Goal: Information Seeking & Learning: Learn about a topic

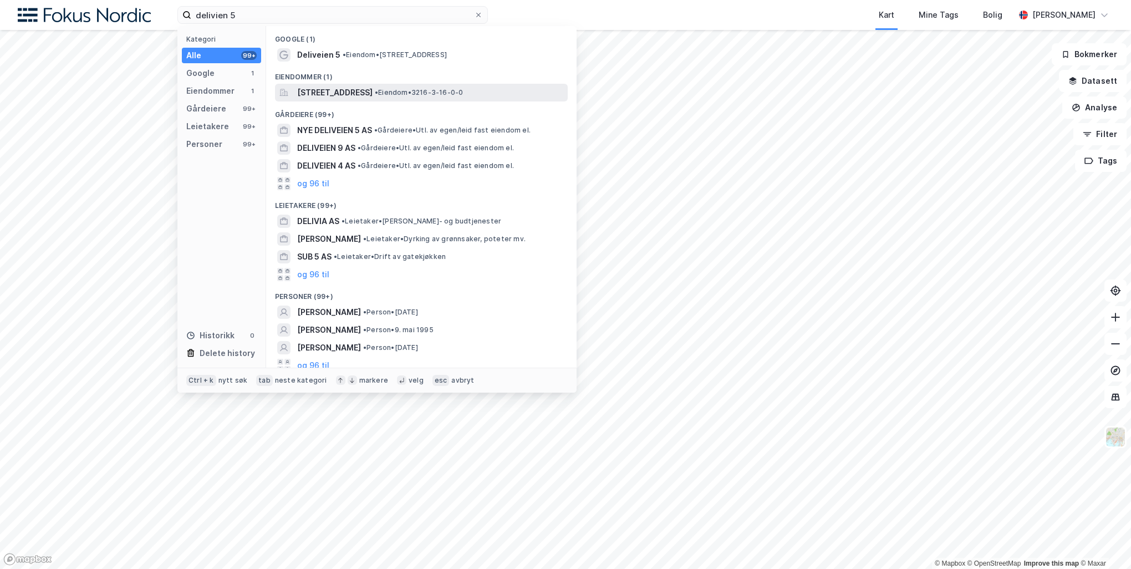
type input "delivien 5"
click at [373, 92] on span "[STREET_ADDRESS]" at bounding box center [334, 92] width 75 height 13
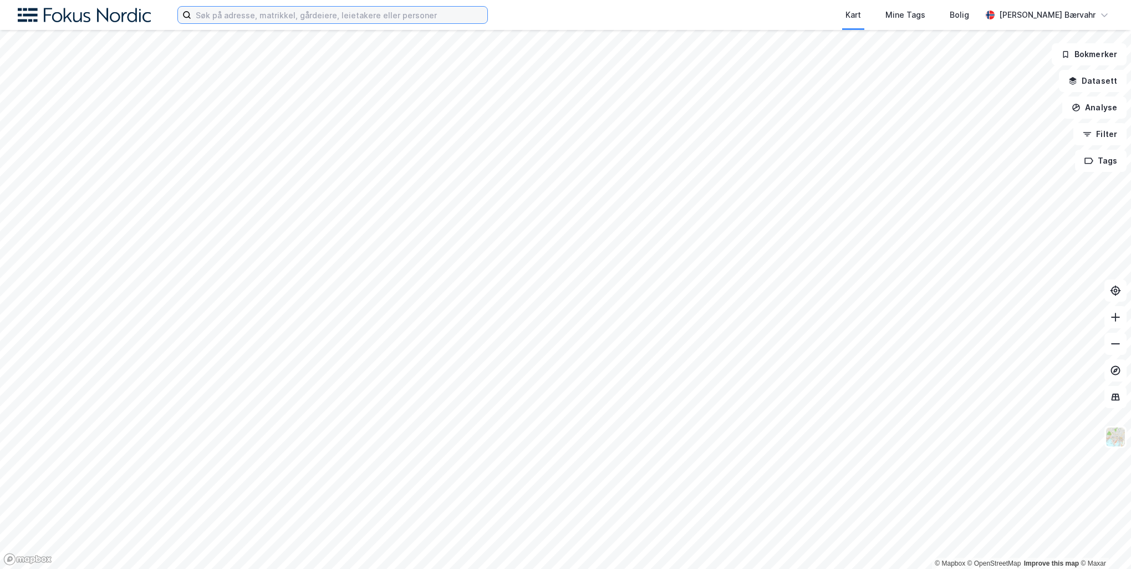
click at [360, 12] on input at bounding box center [339, 15] width 296 height 17
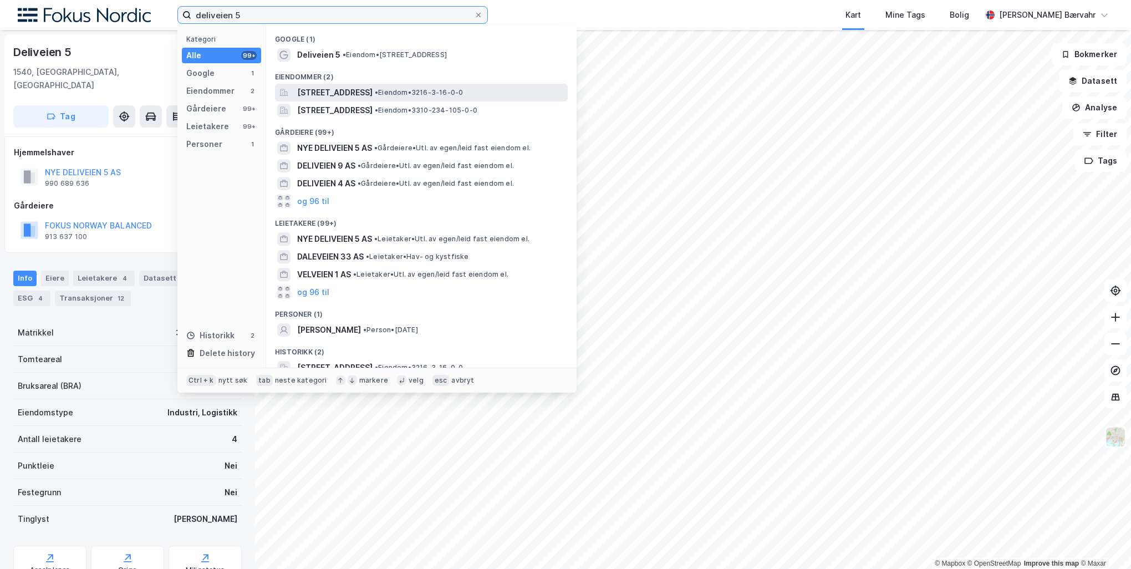
type input "deliveien 5"
click at [373, 90] on span "[STREET_ADDRESS]" at bounding box center [334, 92] width 75 height 13
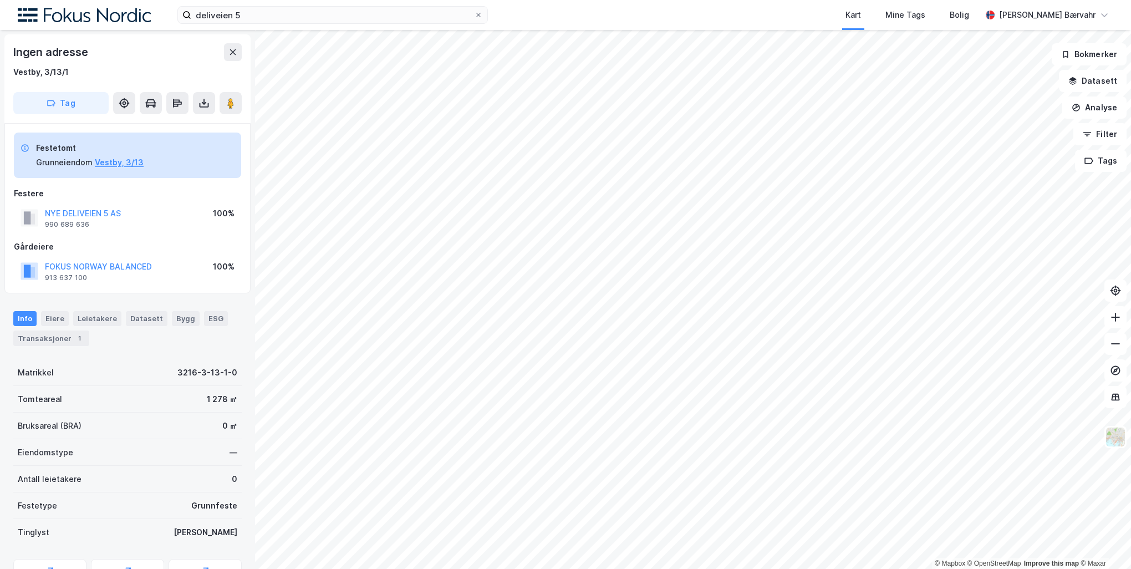
scroll to position [1, 0]
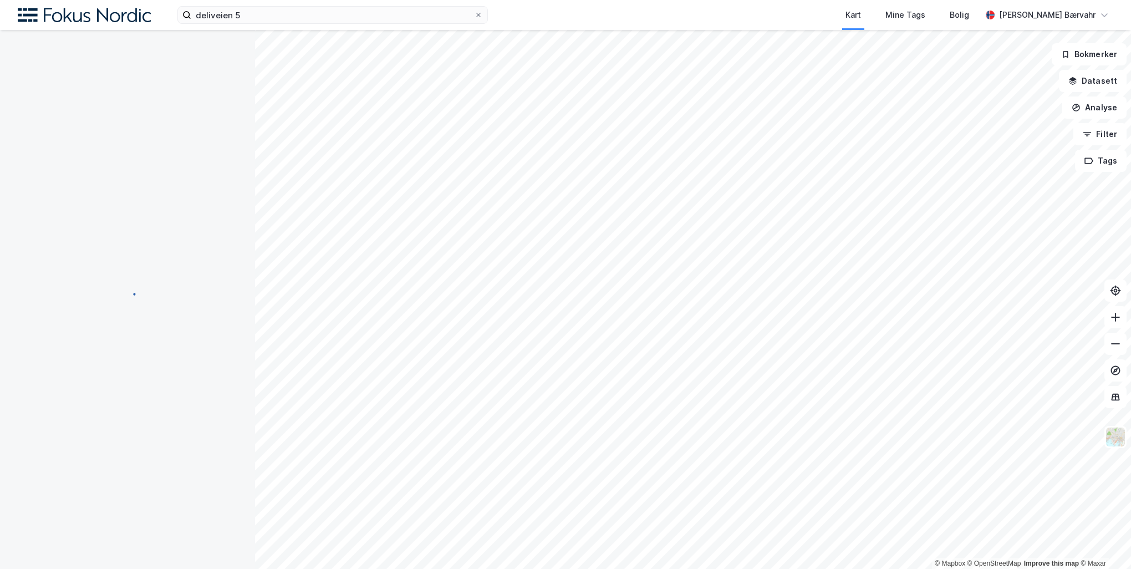
scroll to position [1, 0]
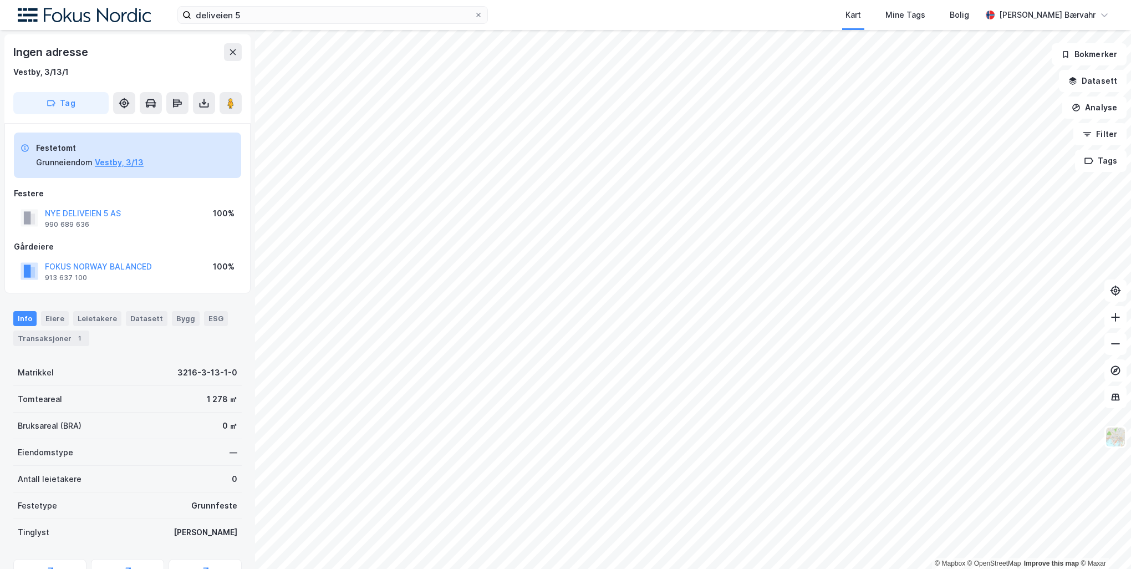
scroll to position [1, 0]
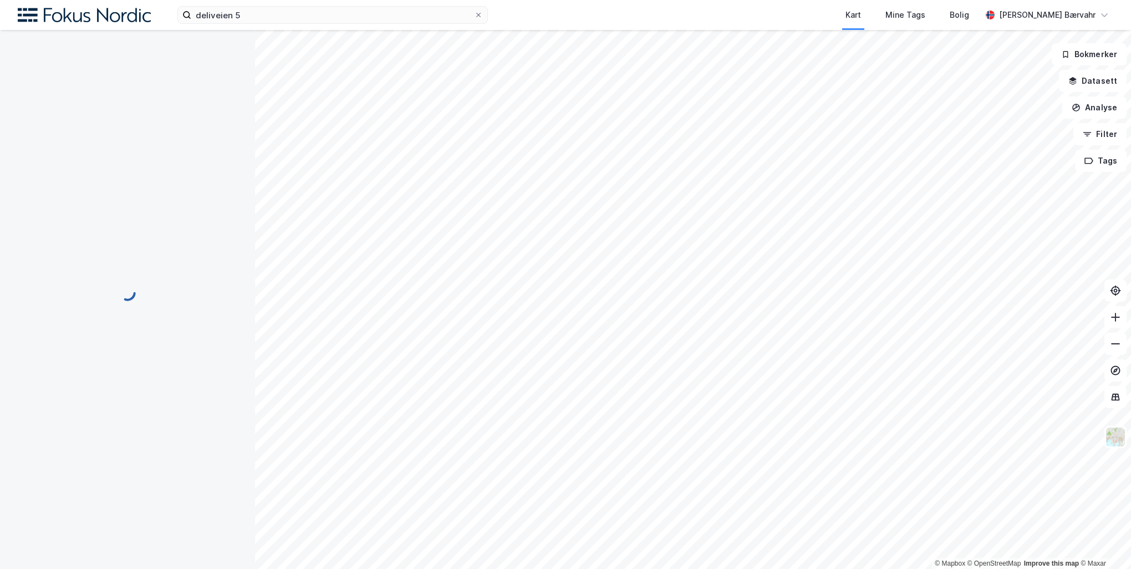
scroll to position [1, 0]
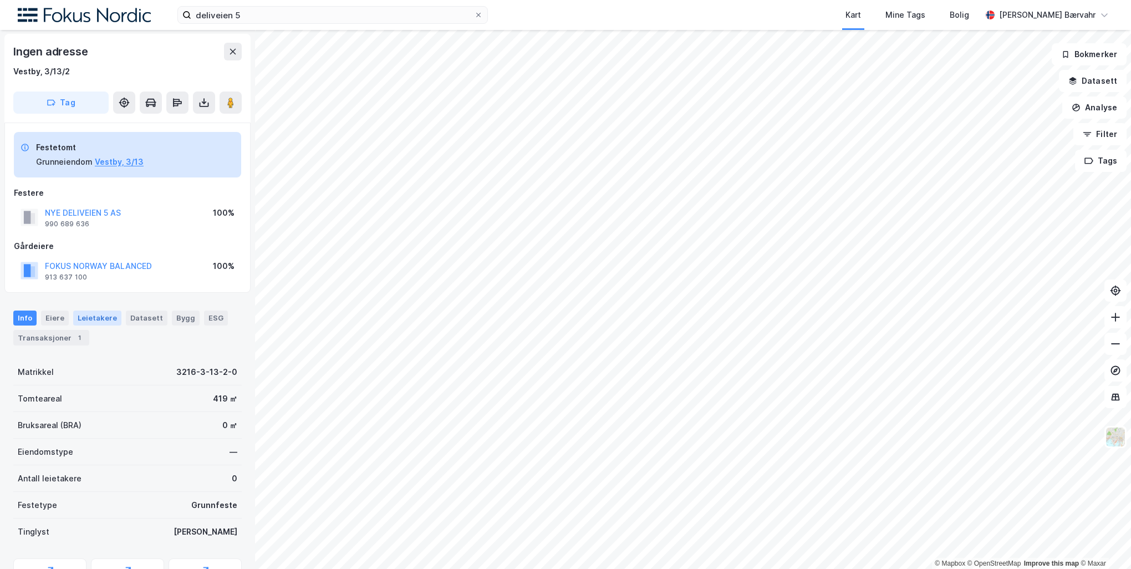
click at [100, 322] on div "Leietakere" at bounding box center [97, 318] width 48 height 14
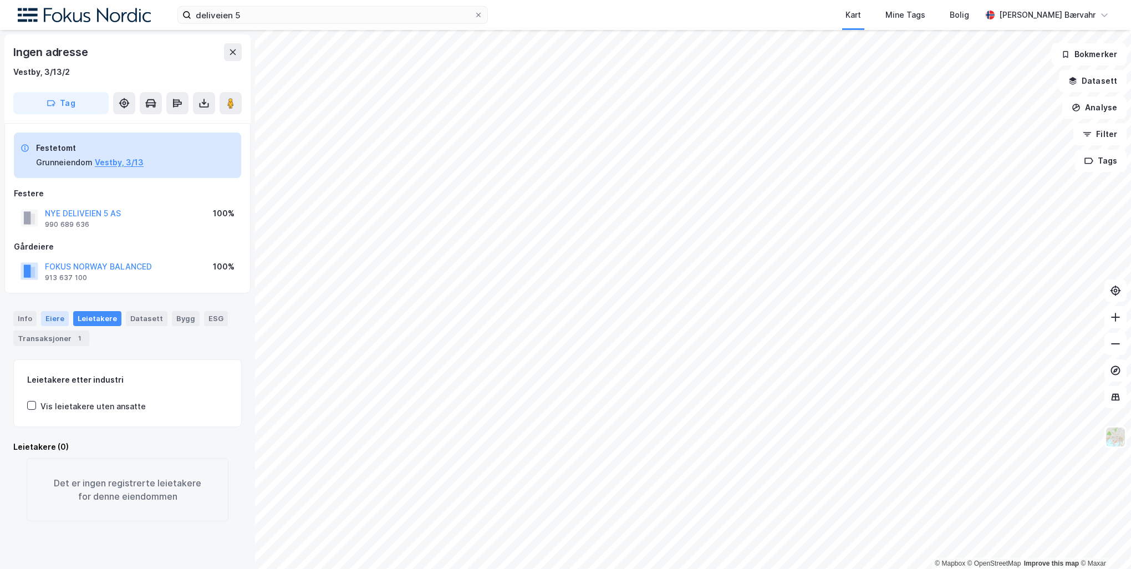
click at [63, 322] on div "Eiere" at bounding box center [55, 318] width 28 height 14
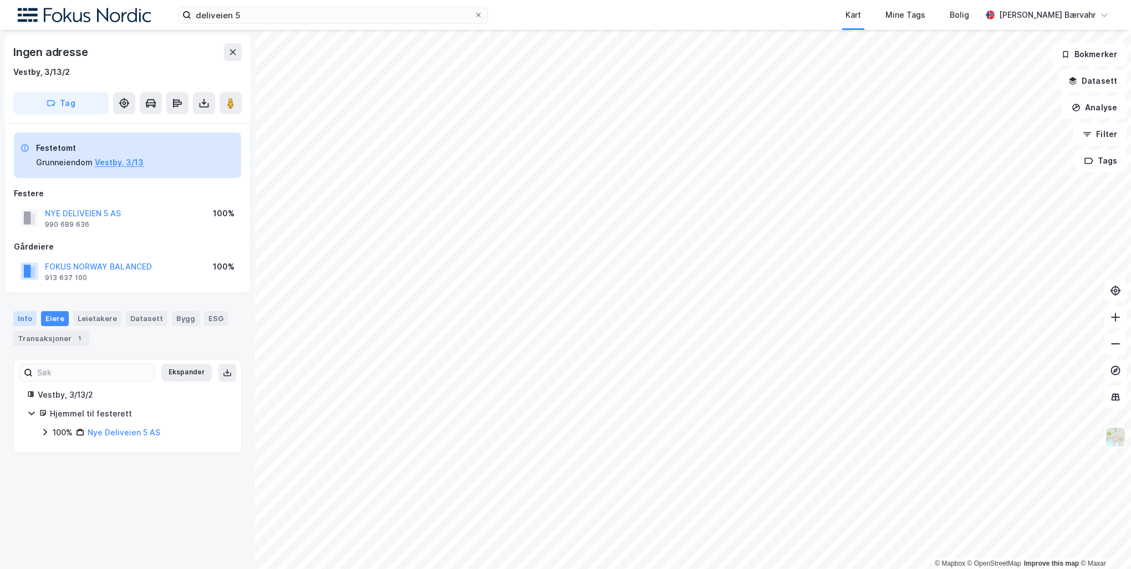
click at [28, 315] on div "Info" at bounding box center [24, 318] width 23 height 14
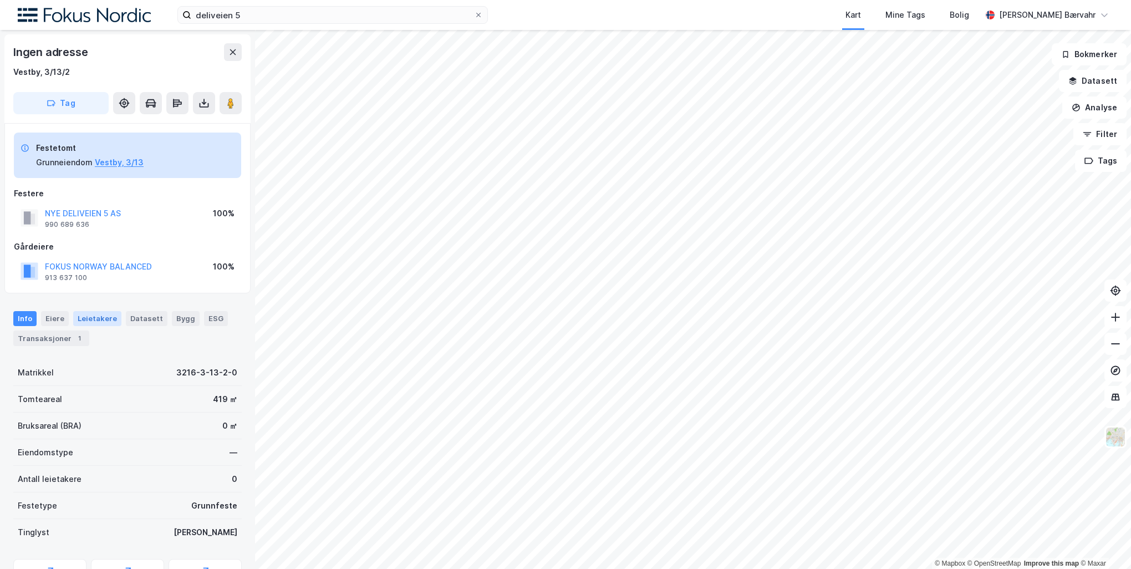
click at [111, 311] on div "Leietakere" at bounding box center [97, 318] width 48 height 14
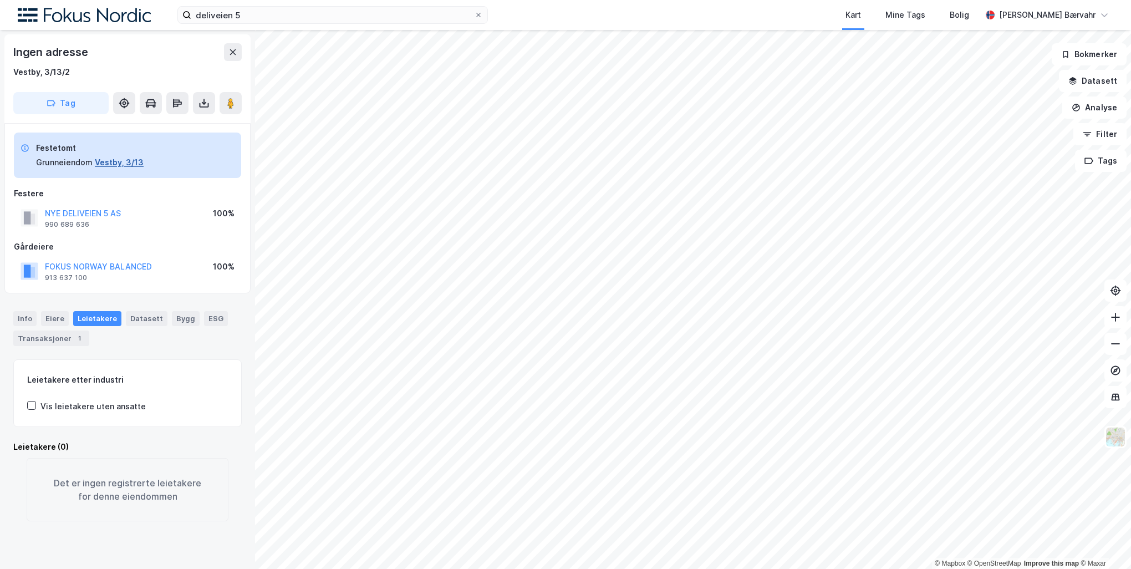
click at [114, 162] on button "Vestby, 3/13" at bounding box center [119, 162] width 49 height 13
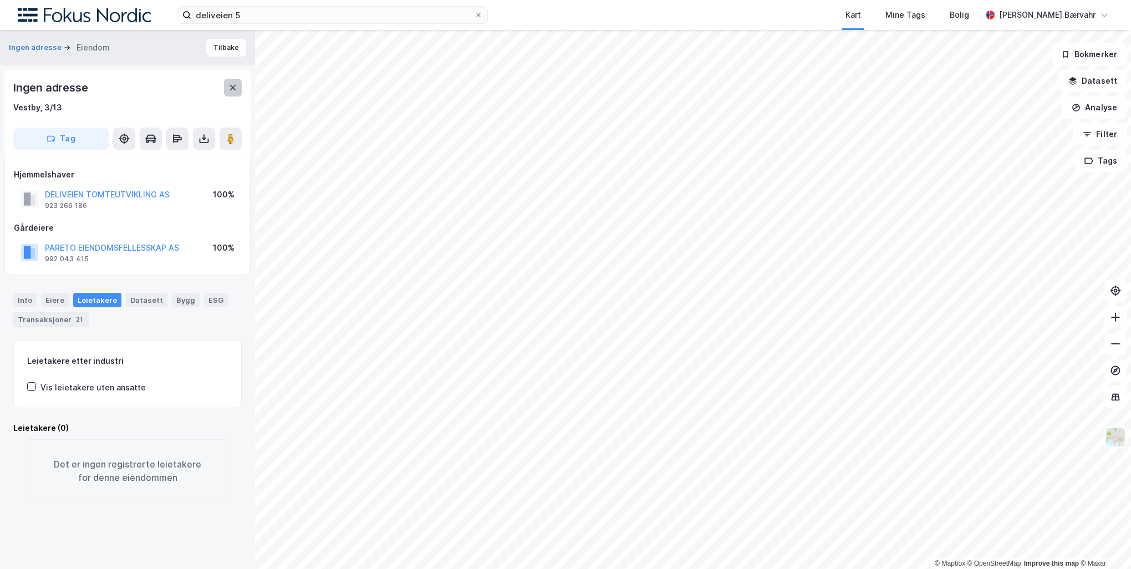
click at [231, 88] on icon at bounding box center [232, 87] width 9 height 9
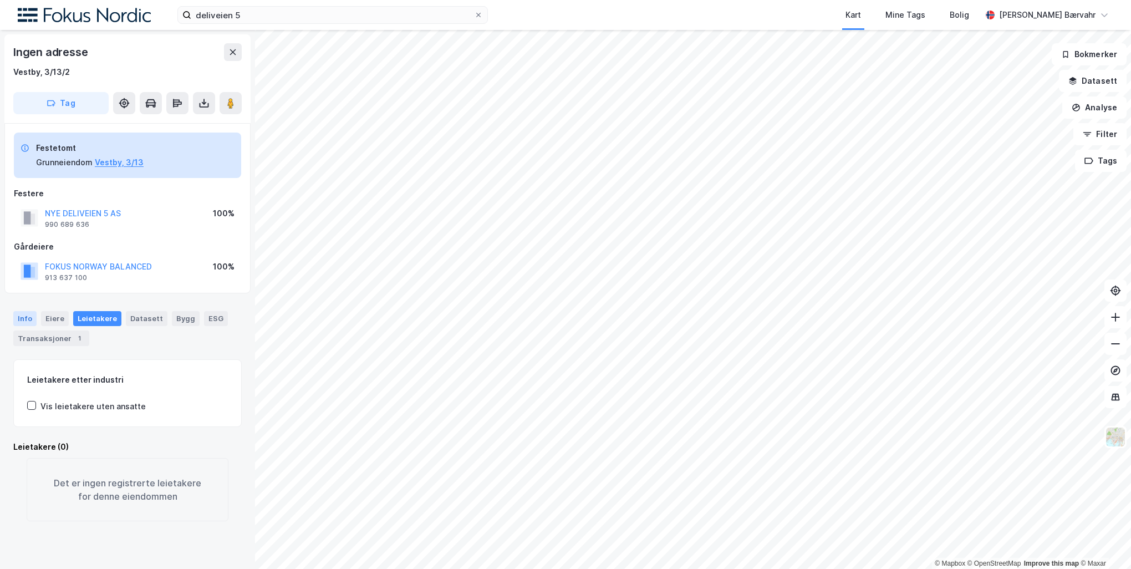
click at [15, 318] on div "Info" at bounding box center [24, 318] width 23 height 14
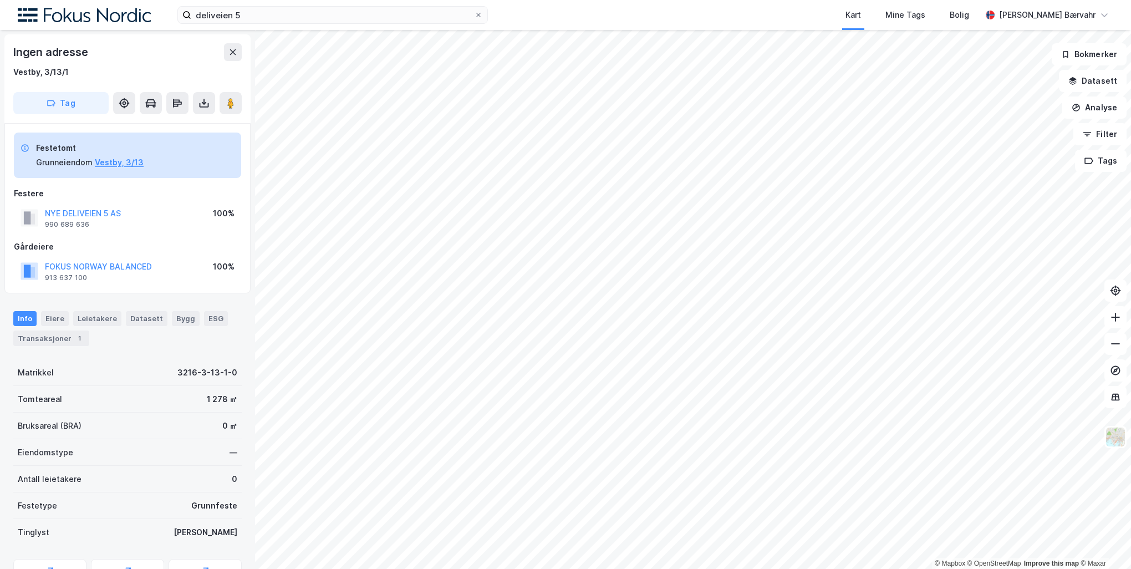
scroll to position [1, 0]
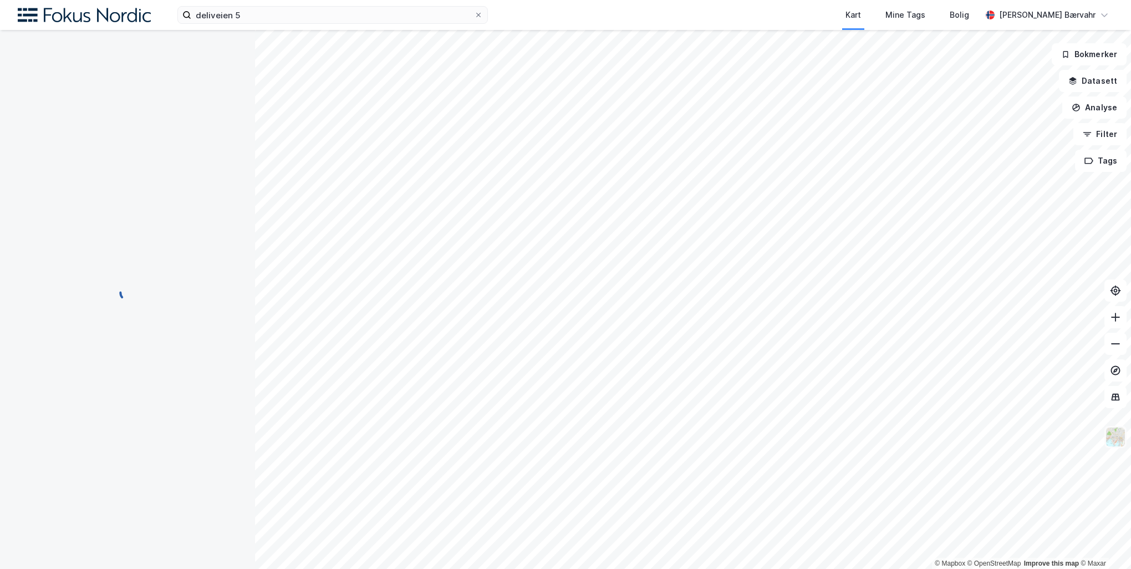
scroll to position [1, 0]
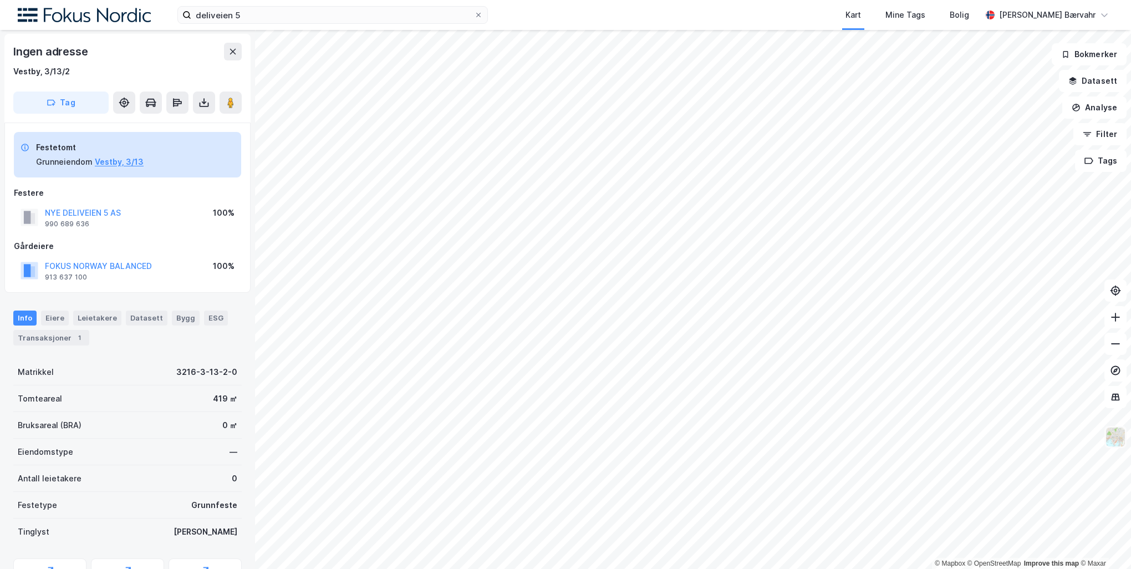
click at [1121, 438] on img at bounding box center [1115, 436] width 21 height 21
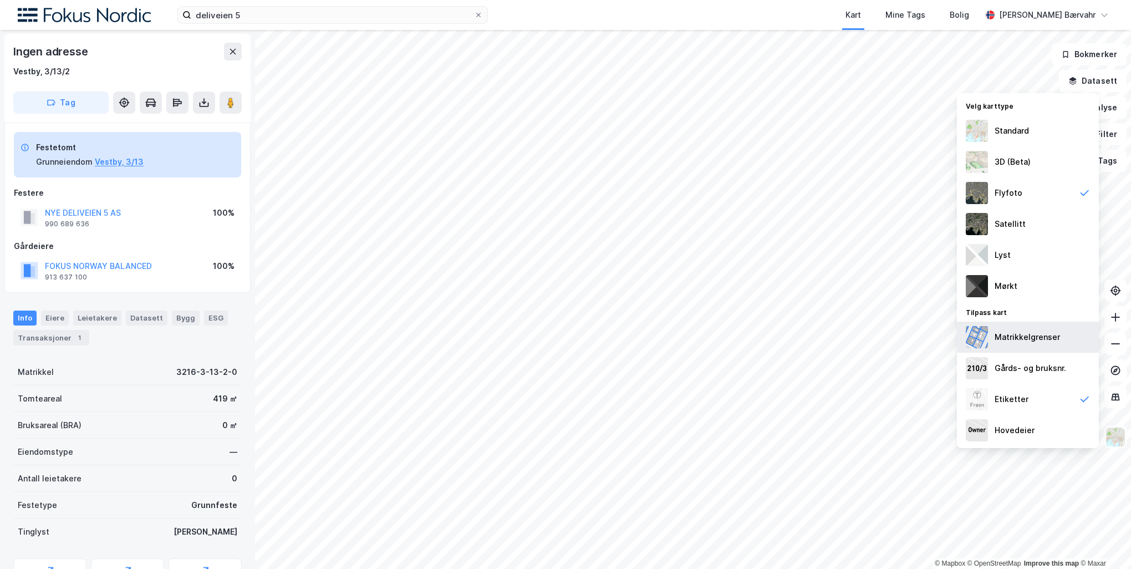
click at [1013, 337] on div "Matrikkelgrenser" at bounding box center [1027, 337] width 65 height 13
click at [1010, 125] on div "Standard" at bounding box center [1012, 130] width 34 height 13
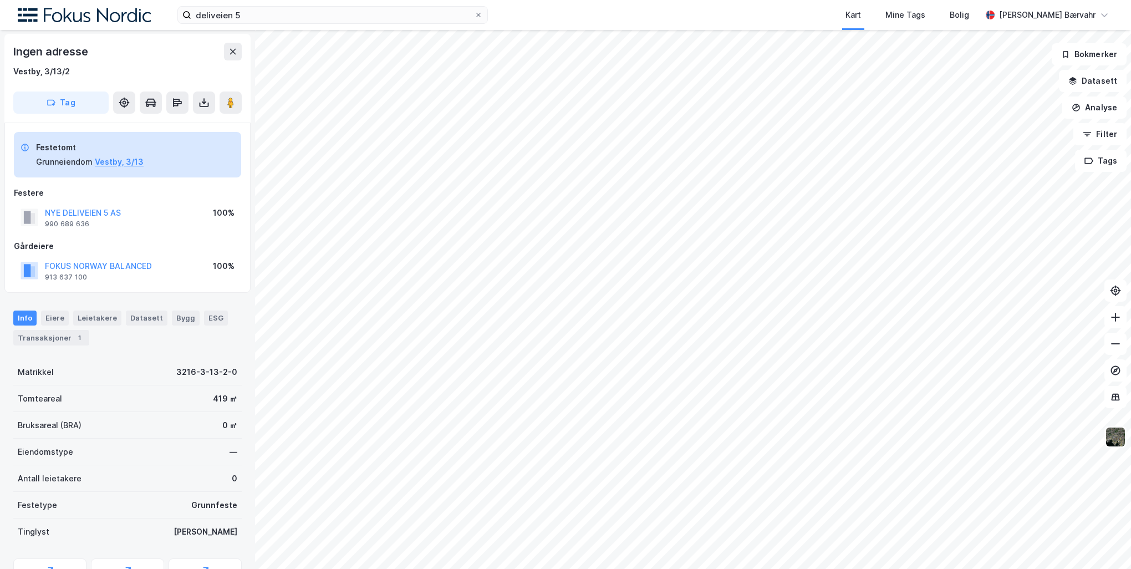
click at [1120, 439] on img at bounding box center [1115, 436] width 21 height 21
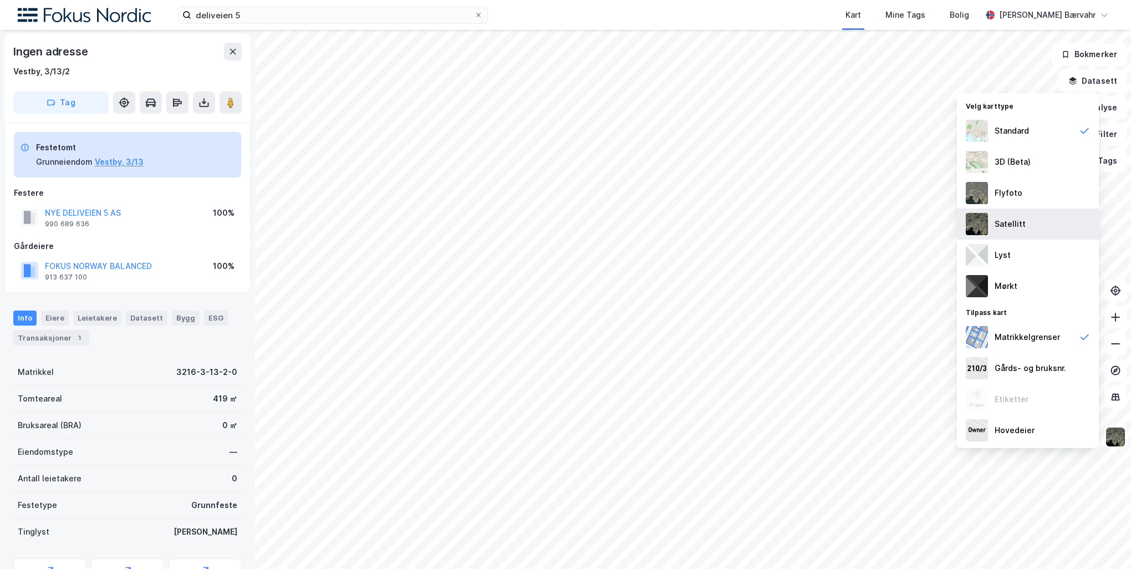
click at [1029, 220] on div "Satellitt" at bounding box center [1028, 224] width 142 height 31
click at [1031, 196] on div "Flyfoto" at bounding box center [1028, 192] width 142 height 31
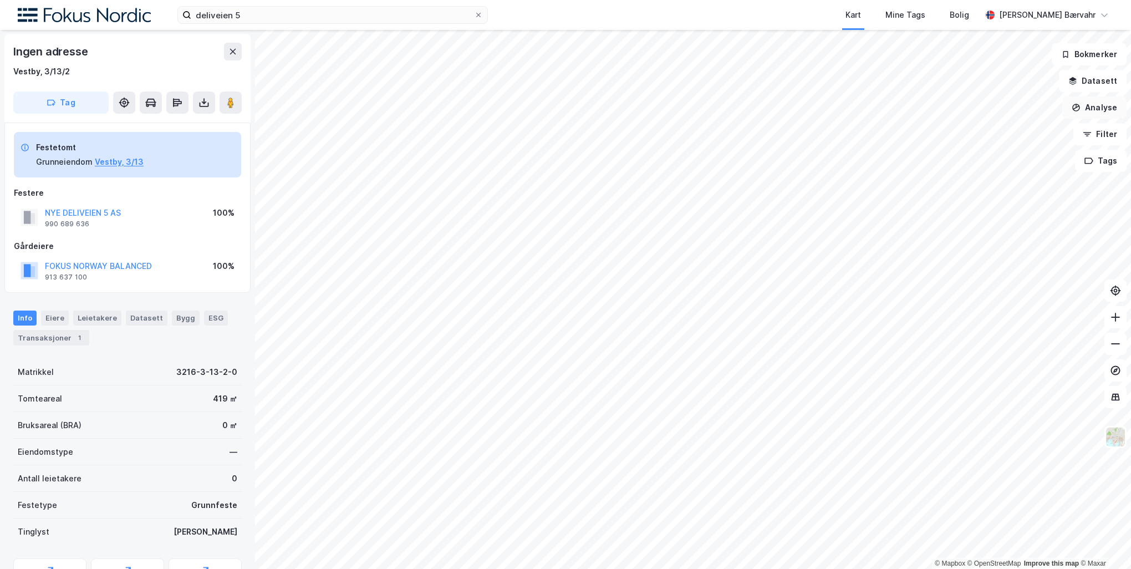
click at [1109, 110] on button "Analyse" at bounding box center [1095, 107] width 64 height 22
click at [996, 129] on div "Tegn område" at bounding box center [998, 130] width 96 height 9
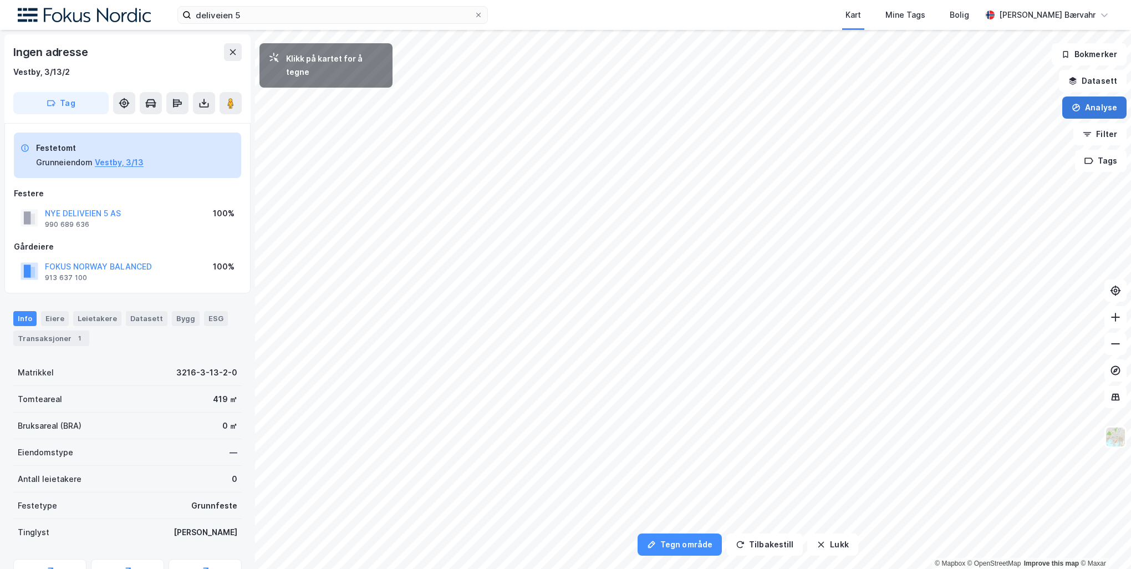
click at [1098, 103] on button "Analyse" at bounding box center [1095, 107] width 64 height 22
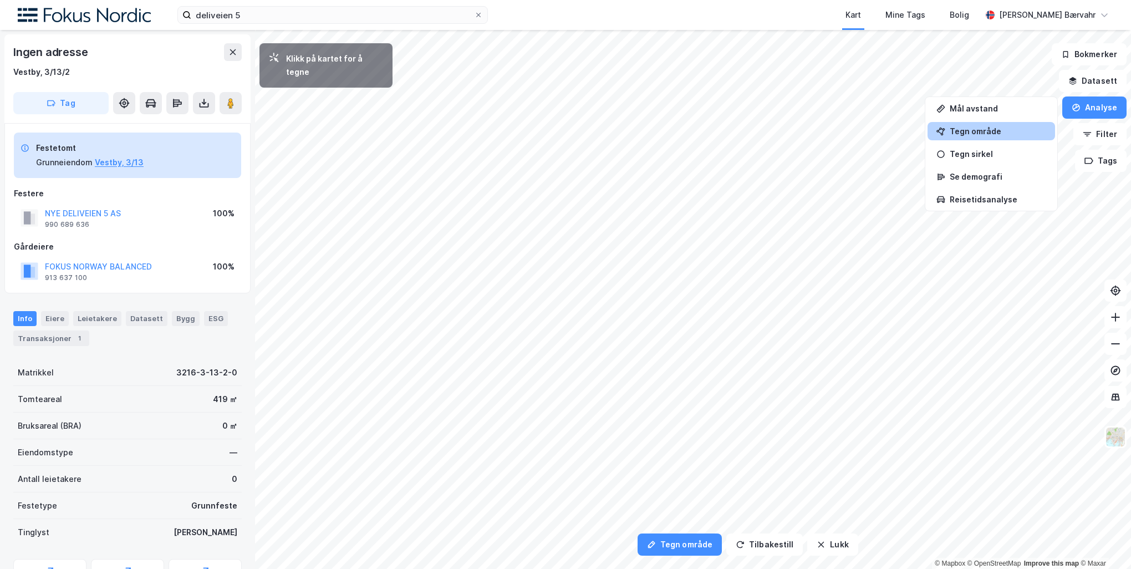
click at [934, 97] on div "Mål avstand Tegn område Tegn sirkel Se demografi Reisetidsanalyse" at bounding box center [991, 153] width 133 height 115
click at [976, 110] on div "Mål avstand" at bounding box center [998, 108] width 96 height 9
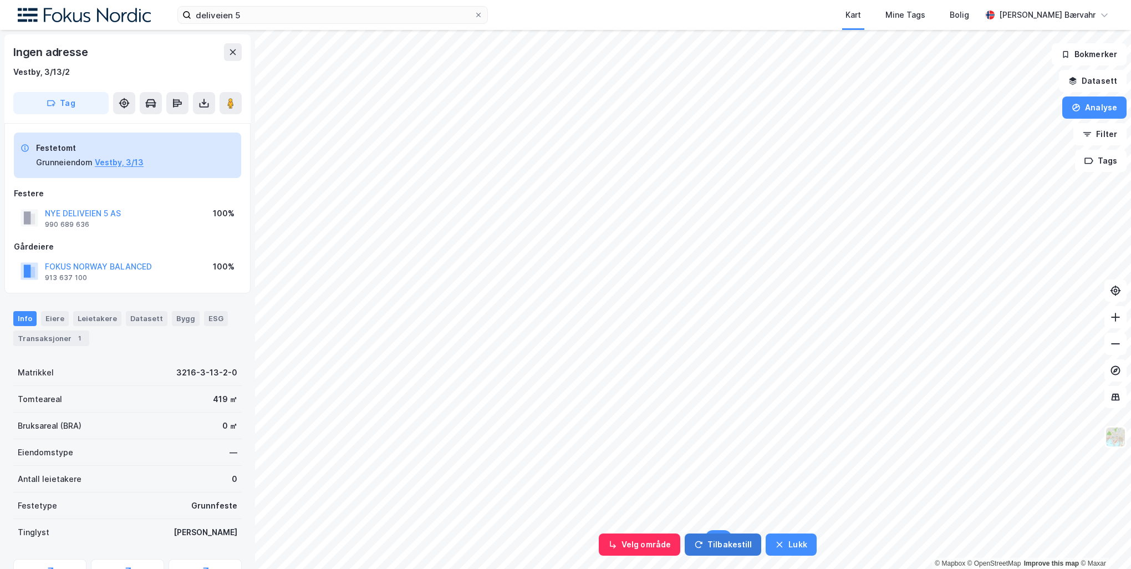
click at [694, 540] on icon "button" at bounding box center [698, 544] width 9 height 9
